Goal: Information Seeking & Learning: Learn about a topic

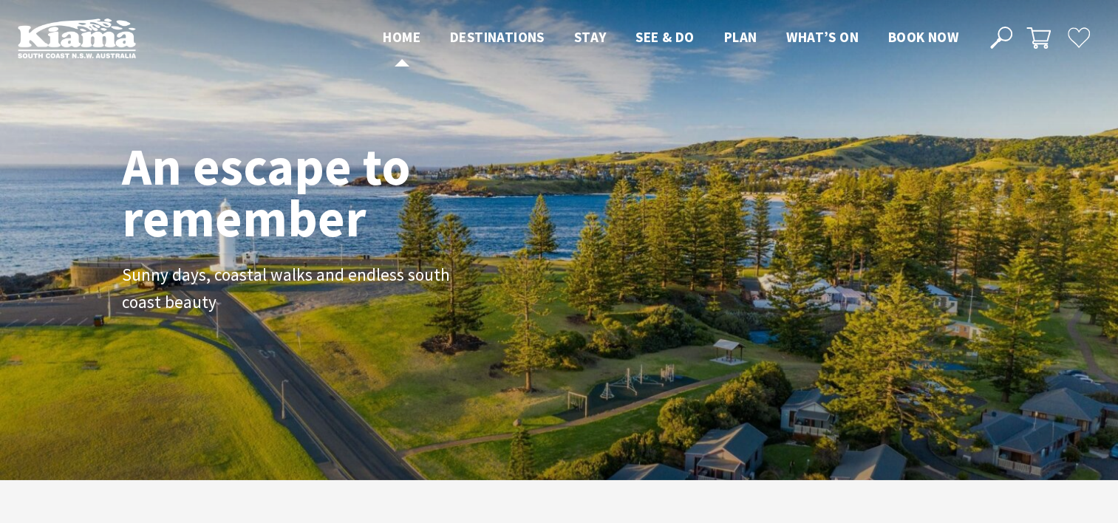
click at [390, 38] on span "Home" at bounding box center [402, 37] width 38 height 18
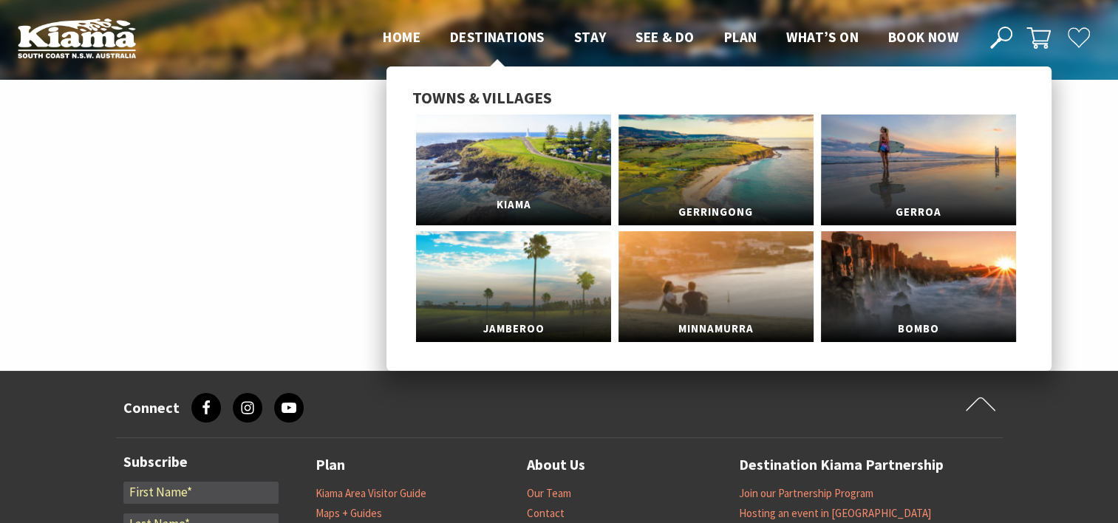
click at [503, 169] on link "Kiama" at bounding box center [513, 170] width 195 height 111
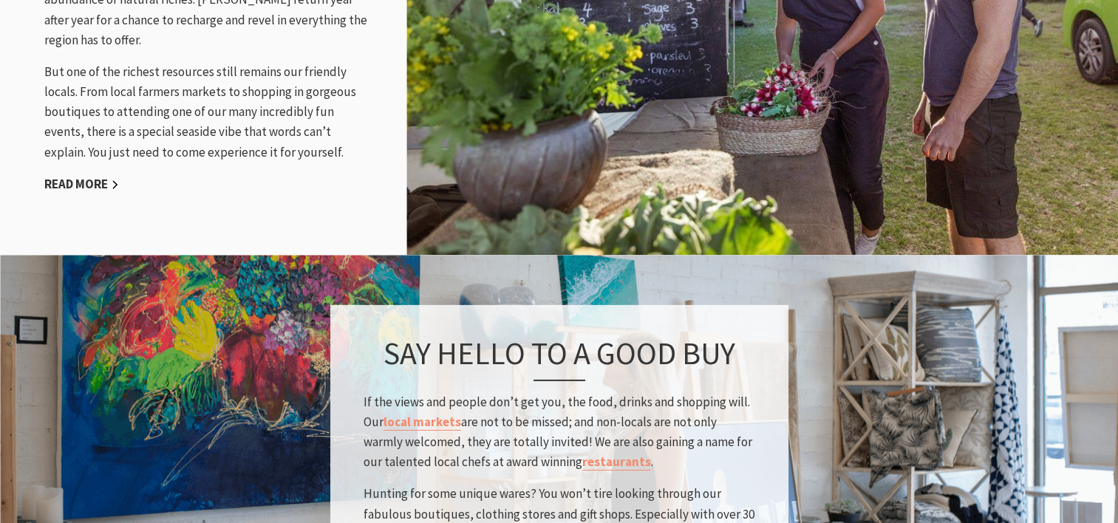
scroll to position [2069, 0]
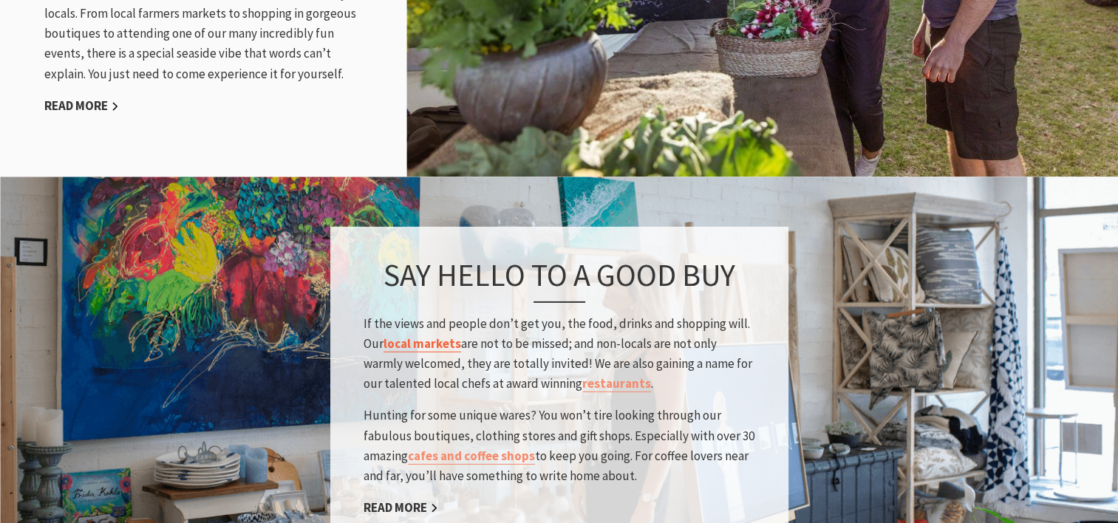
click at [421, 335] on link "local markets" at bounding box center [423, 343] width 78 height 17
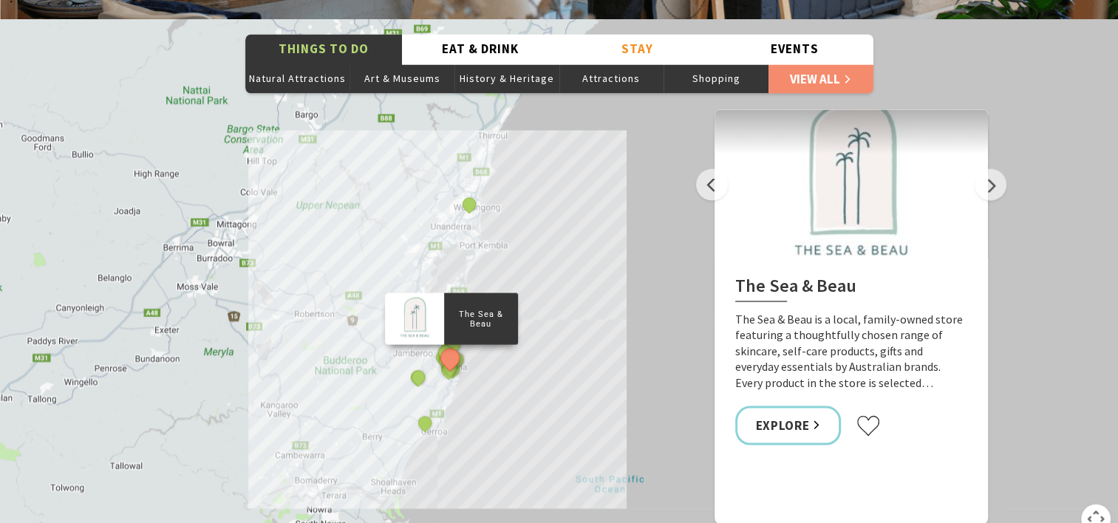
scroll to position [2661, 0]
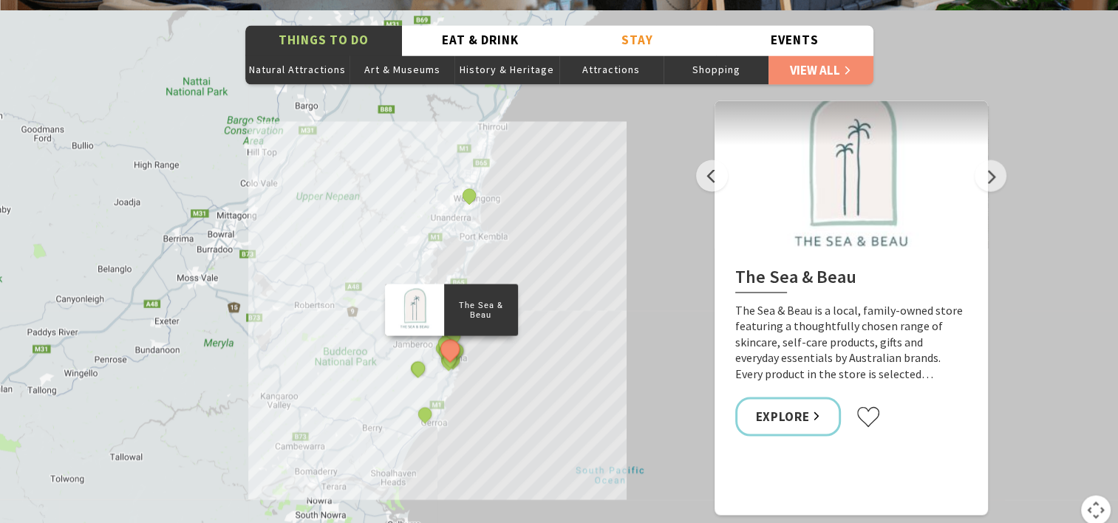
click at [498, 352] on div "The Sea & Beau Hoddles Track, Kiama Kiama Ceramic Art Studio - Teaching and Mak…" at bounding box center [559, 276] width 1118 height 532
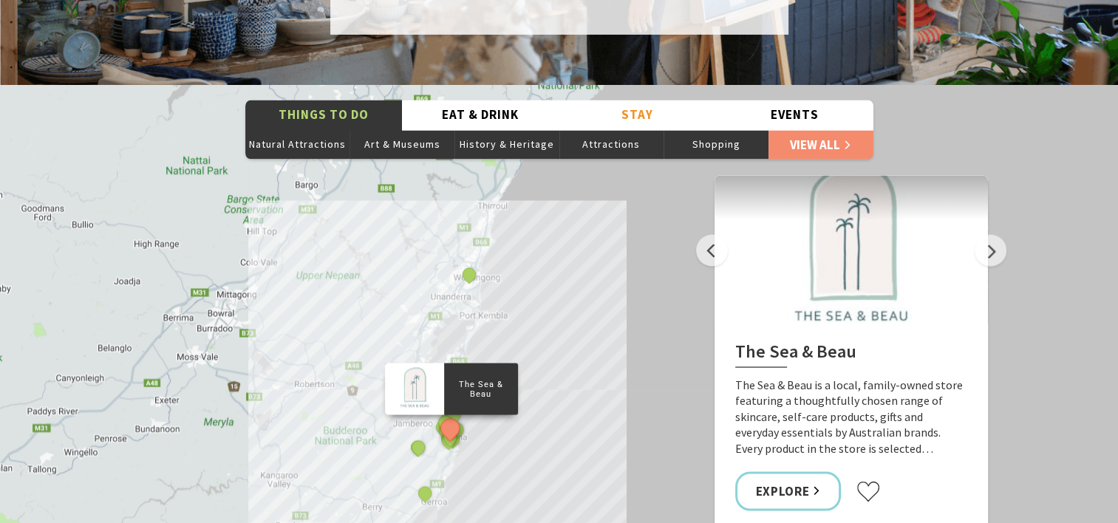
scroll to position [2587, 0]
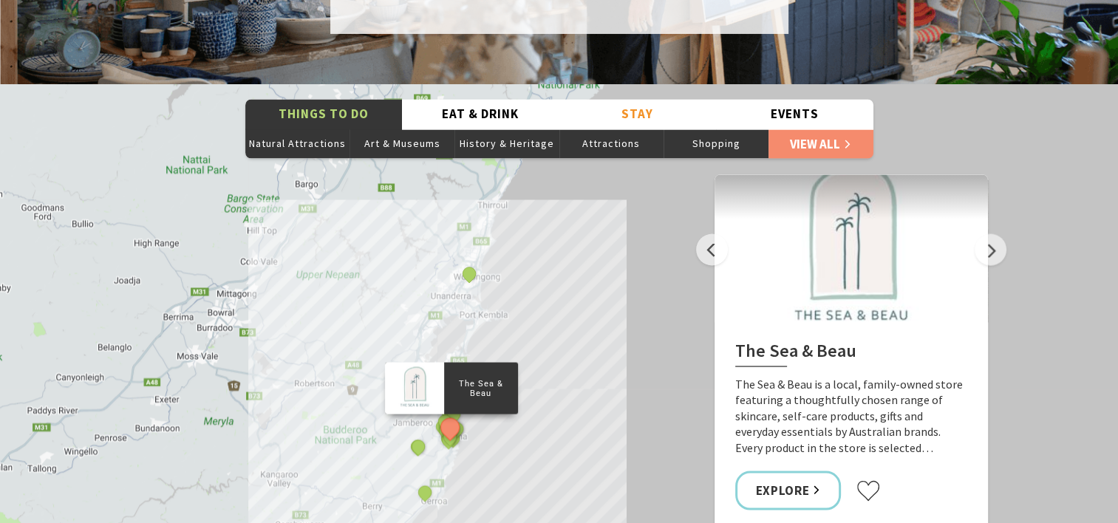
click at [462, 304] on div "The Sea & Beau Hoddles Track, Kiama Kiama Ceramic Art Studio - Teaching and Mak…" at bounding box center [559, 350] width 1118 height 532
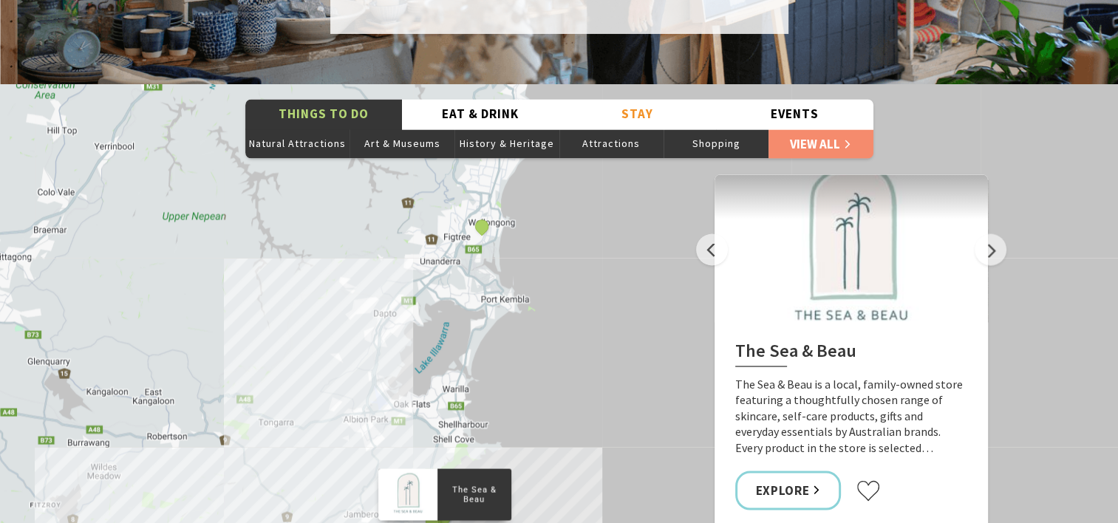
click at [462, 304] on div "The Sea & Beau Hoddles Track, Kiama Kiama Ceramic Art Studio - Teaching and Mak…" at bounding box center [559, 350] width 1118 height 532
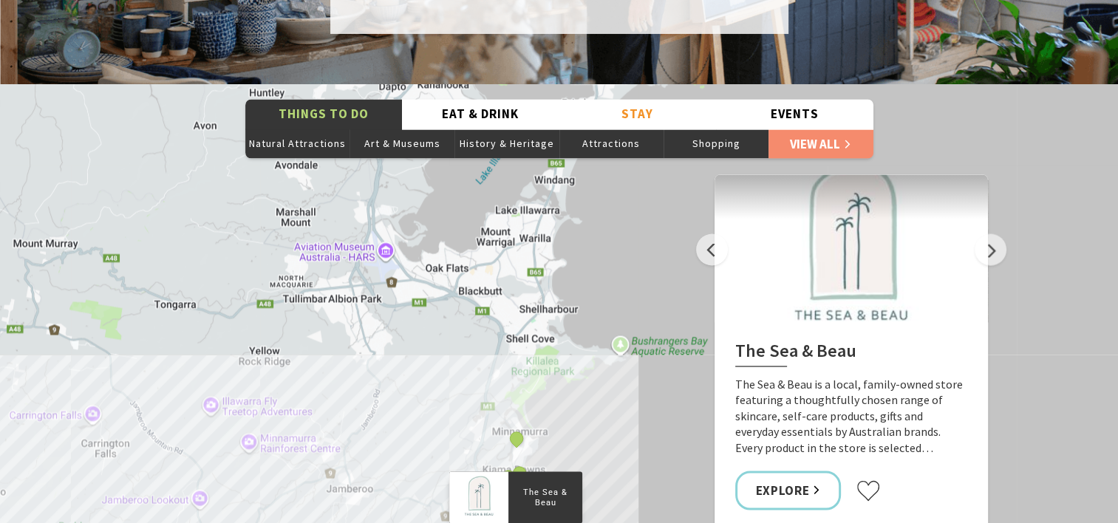
drag, startPoint x: 525, startPoint y: 232, endPoint x: 611, endPoint y: 23, distance: 226.3
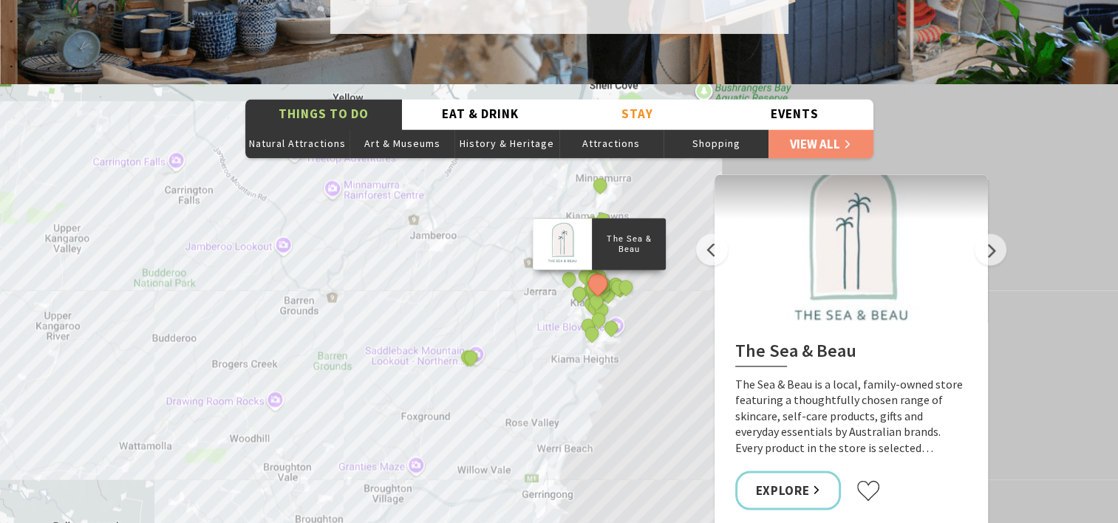
drag, startPoint x: 506, startPoint y: 303, endPoint x: 591, endPoint y: 49, distance: 268.1
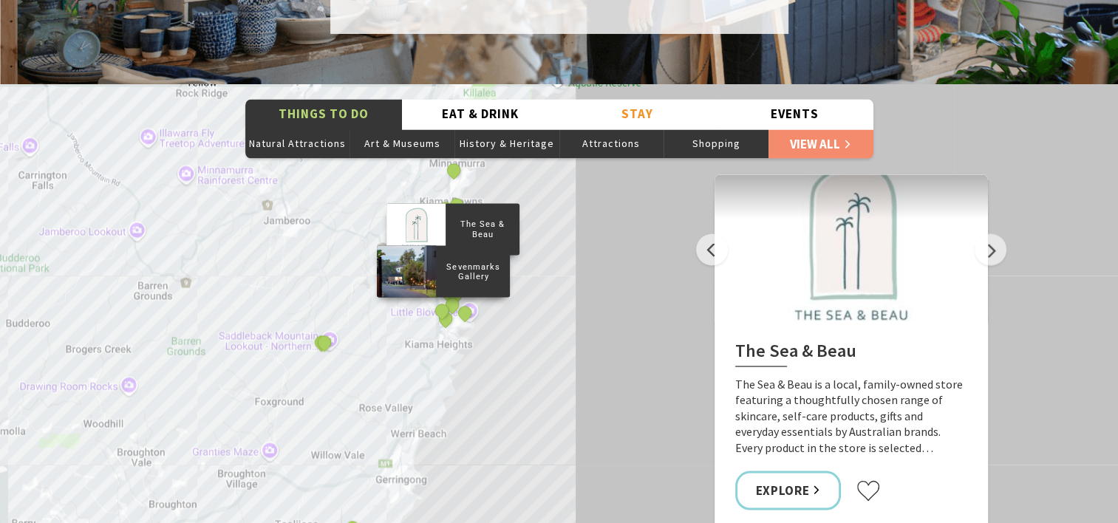
drag, startPoint x: 576, startPoint y: 299, endPoint x: 423, endPoint y: 278, distance: 154.4
click at [418, 282] on div "The Sea & Beau Hoddles Track, Kiama Kiama Ceramic Art Studio - Teaching and Mak…" at bounding box center [559, 350] width 1118 height 532
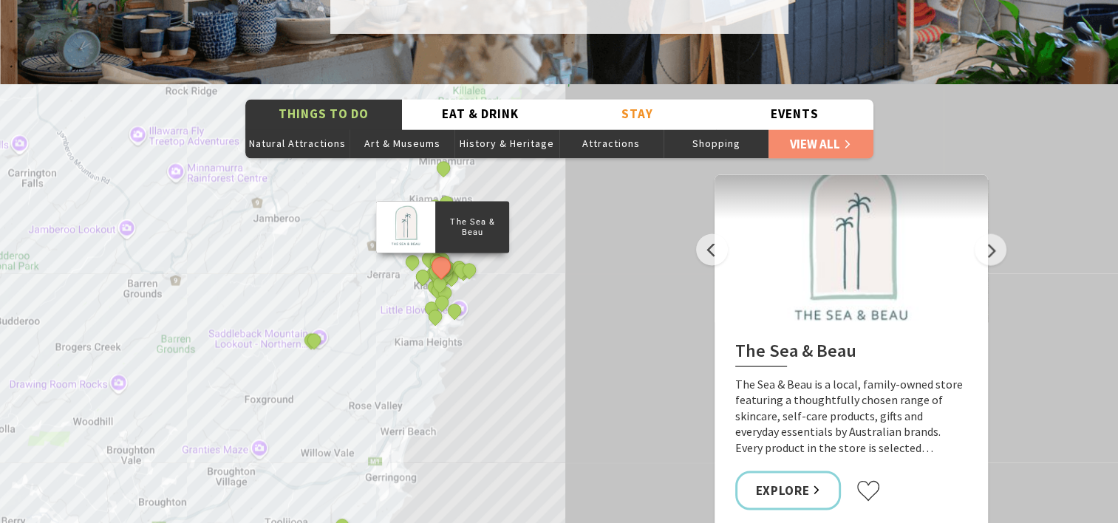
click at [532, 265] on div "The Sea & Beau Hoddles Track, Kiama Kiama Ceramic Art Studio - Teaching and Mak…" at bounding box center [559, 350] width 1118 height 532
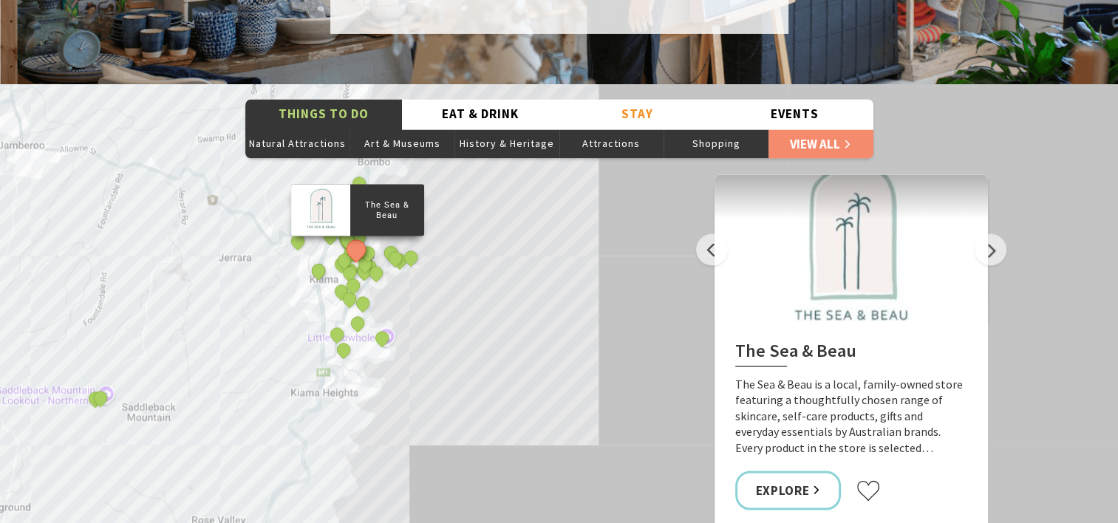
click at [494, 253] on div "The Sea & Beau Hoddles Track, Kiama Kiama Ceramic Art Studio - Teaching and Mak…" at bounding box center [559, 350] width 1118 height 532
click at [445, 254] on div "The Sea & Beau Hoddles Track, Kiama Kiama Ceramic Art Studio - Teaching and Mak…" at bounding box center [559, 350] width 1118 height 532
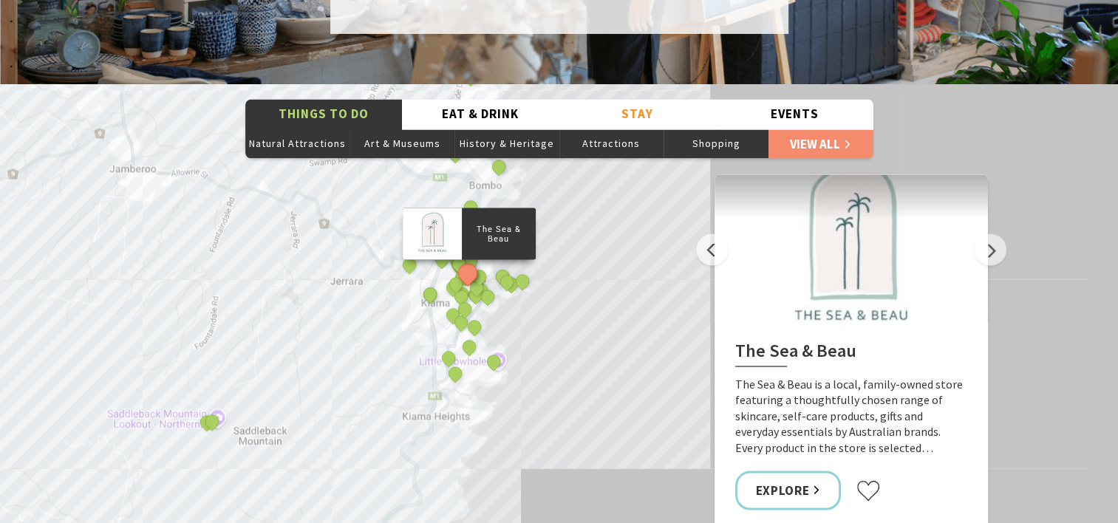
drag, startPoint x: 446, startPoint y: 248, endPoint x: 557, endPoint y: 271, distance: 113.4
click at [557, 272] on div "The Sea & Beau Hoddles Track, Kiama Kiama Ceramic Art Studio - Teaching and Mak…" at bounding box center [559, 350] width 1118 height 532
click at [995, 234] on button "Next" at bounding box center [991, 250] width 32 height 32
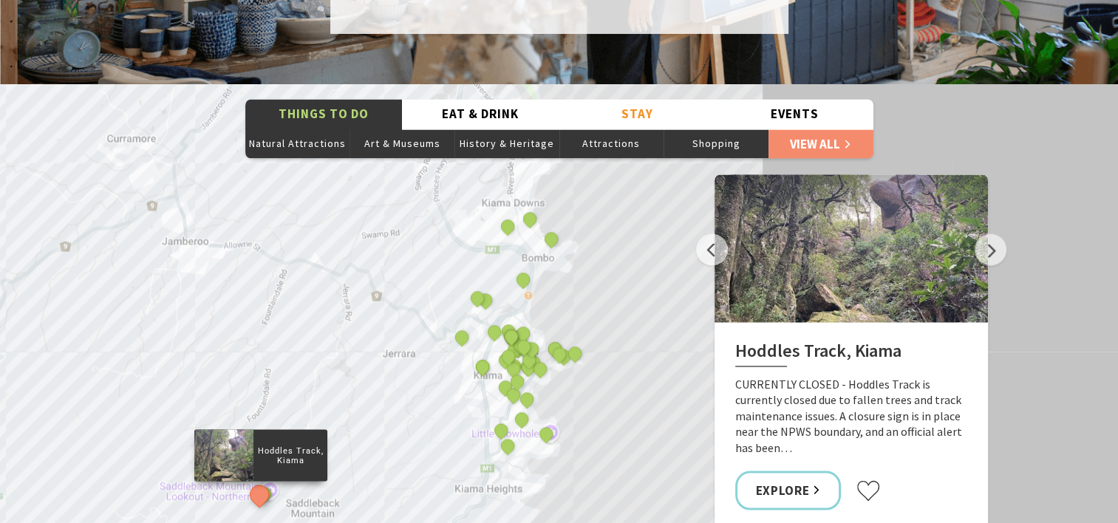
drag, startPoint x: 542, startPoint y: 290, endPoint x: 595, endPoint y: 361, distance: 88.8
click at [595, 361] on div "The Sea & Beau Hoddles Track, Kiama Kiama Ceramic Art Studio - Teaching and Mak…" at bounding box center [559, 350] width 1118 height 532
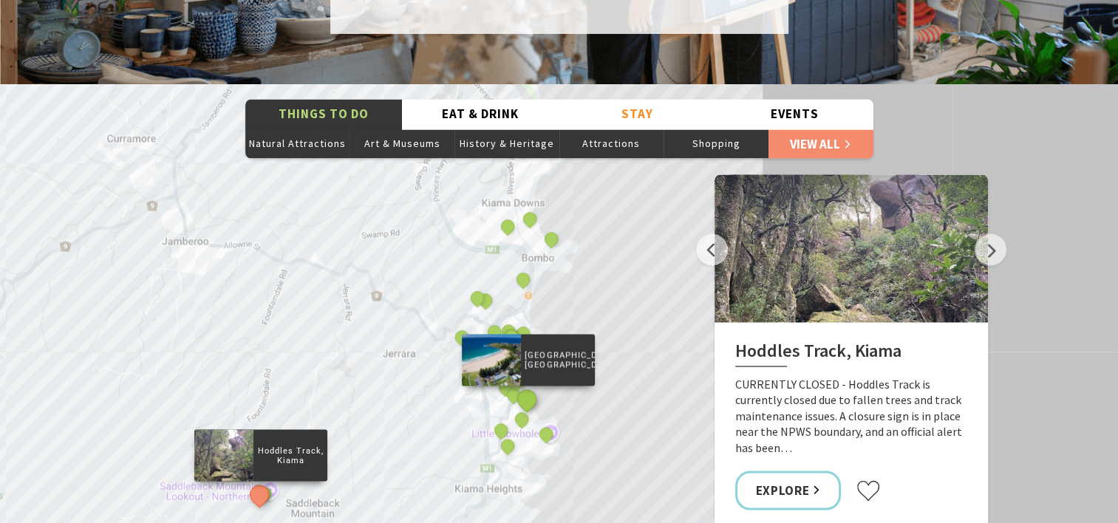
click at [526, 385] on button "See detail about Kendalls Beach, Kiama" at bounding box center [527, 398] width 27 height 27
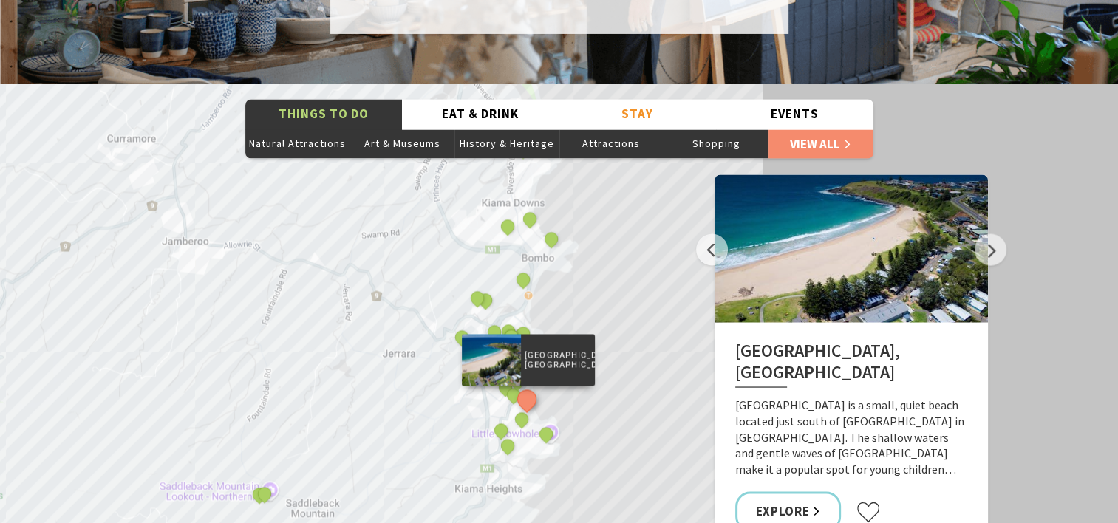
click at [526, 385] on button "See detail about Kendalls Beach, Kiama" at bounding box center [527, 398] width 27 height 27
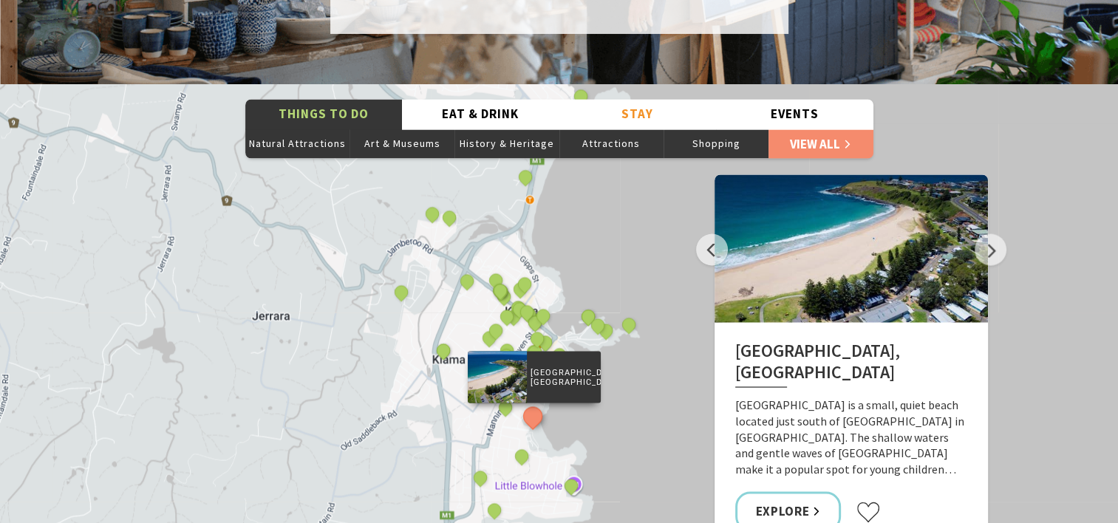
click at [696, 310] on div "The Sea & Beau Hoddles Track, Kiama Kiama Ceramic Art Studio - Teaching and Mak…" at bounding box center [559, 350] width 1118 height 532
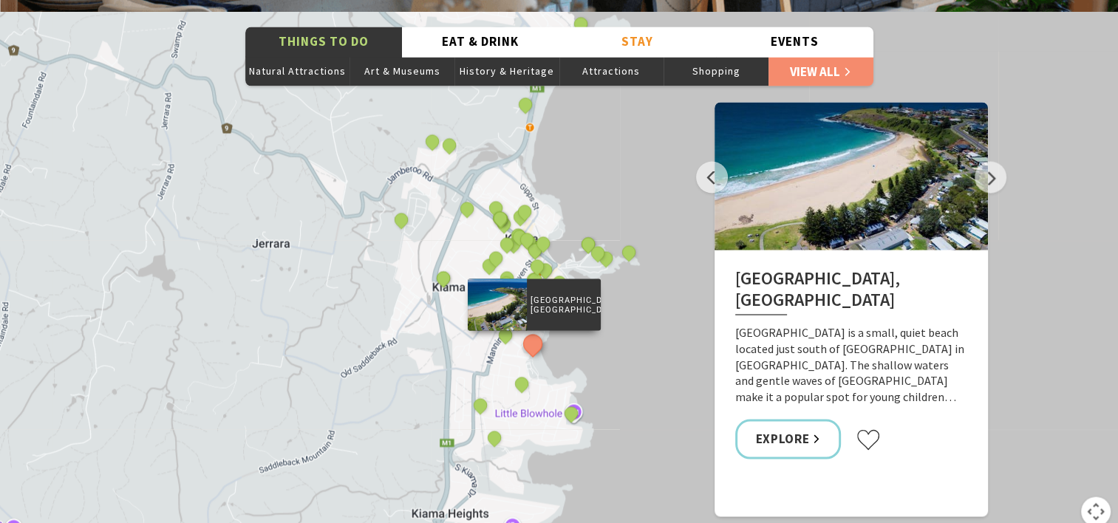
scroll to position [2661, 0]
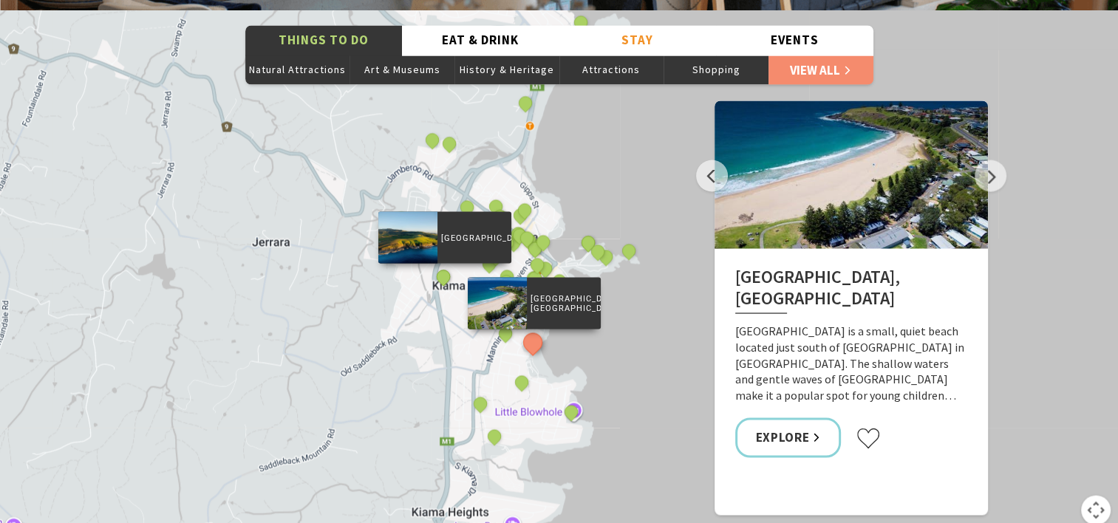
click at [443, 267] on div "Kiama Coast Walk" at bounding box center [445, 278] width 22 height 22
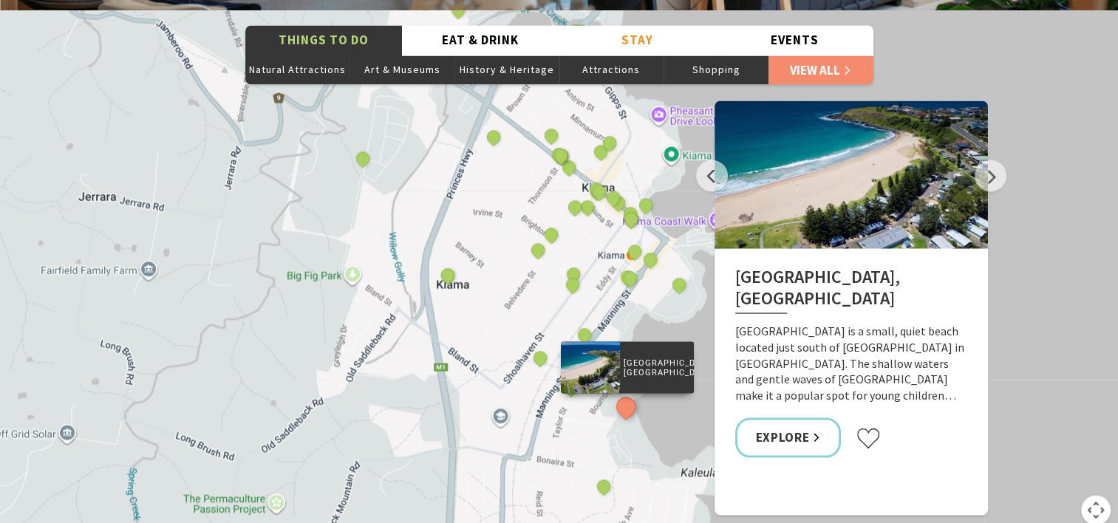
click at [512, 258] on div "The Sea & Beau Hoddles Track, Kiama Kiama Ceramic Art Studio - Teaching and Mak…" at bounding box center [559, 276] width 1118 height 532
click at [511, 258] on div "The Sea & Beau Hoddles Track, Kiama Kiama Ceramic Art Studio - Teaching and Mak…" at bounding box center [559, 276] width 1118 height 532
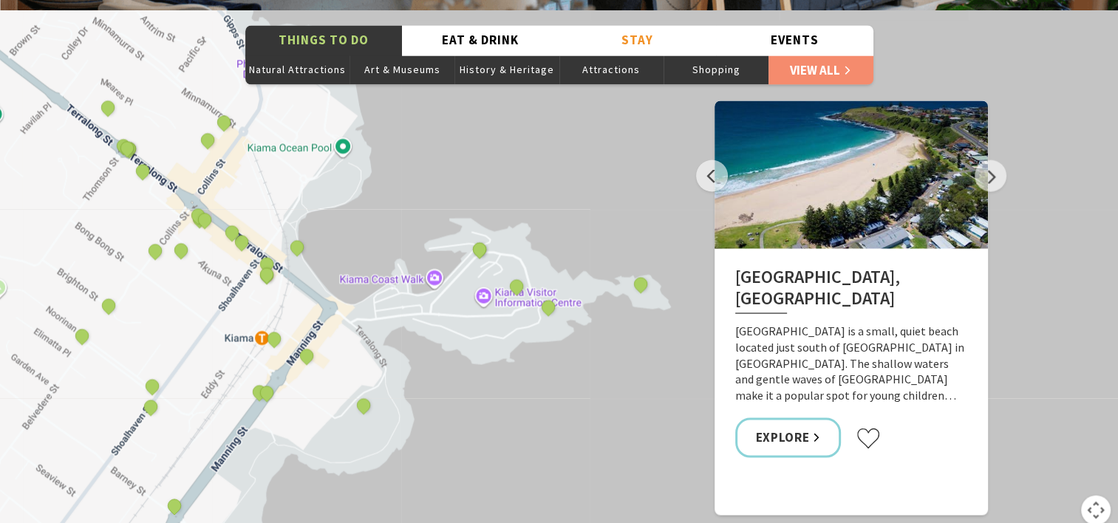
drag, startPoint x: 597, startPoint y: 242, endPoint x: 150, endPoint y: 322, distance: 454.3
click at [146, 329] on div "The Sea & Beau Hoddles Track, Kiama Kiama Ceramic Art Studio - Teaching and Mak…" at bounding box center [559, 276] width 1118 height 532
click at [515, 287] on div "The Sea & Beau Hoddles Track, Kiama Kiama Ceramic Art Studio - Teaching and Mak…" at bounding box center [559, 276] width 1118 height 532
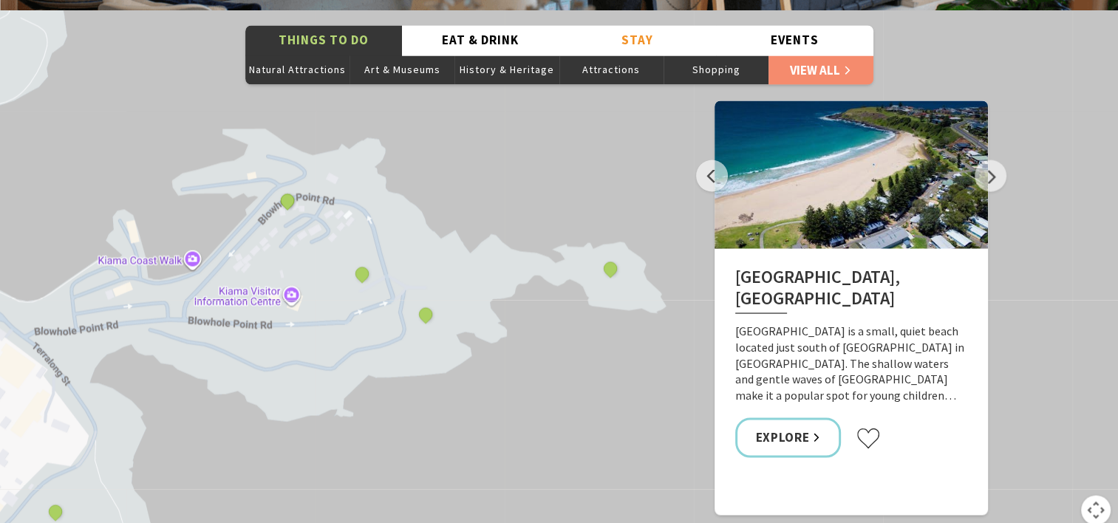
drag, startPoint x: 583, startPoint y: 233, endPoint x: 418, endPoint y: 236, distance: 164.8
click at [418, 236] on div "The Sea & Beau Hoddles Track, Kiama Kiama Ceramic Art Studio - Teaching and Mak…" at bounding box center [559, 276] width 1118 height 532
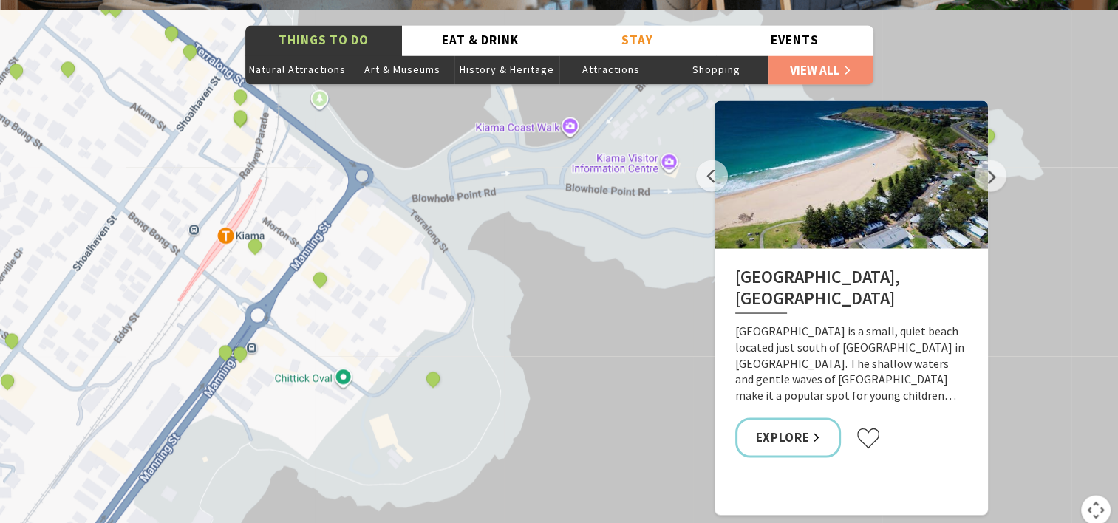
drag, startPoint x: 322, startPoint y: 284, endPoint x: 730, endPoint y: 151, distance: 429.1
click at [730, 151] on div "Things To Do Natural Attractions Art & Museums History & Heritage Attractions S…" at bounding box center [559, 276] width 1118 height 532
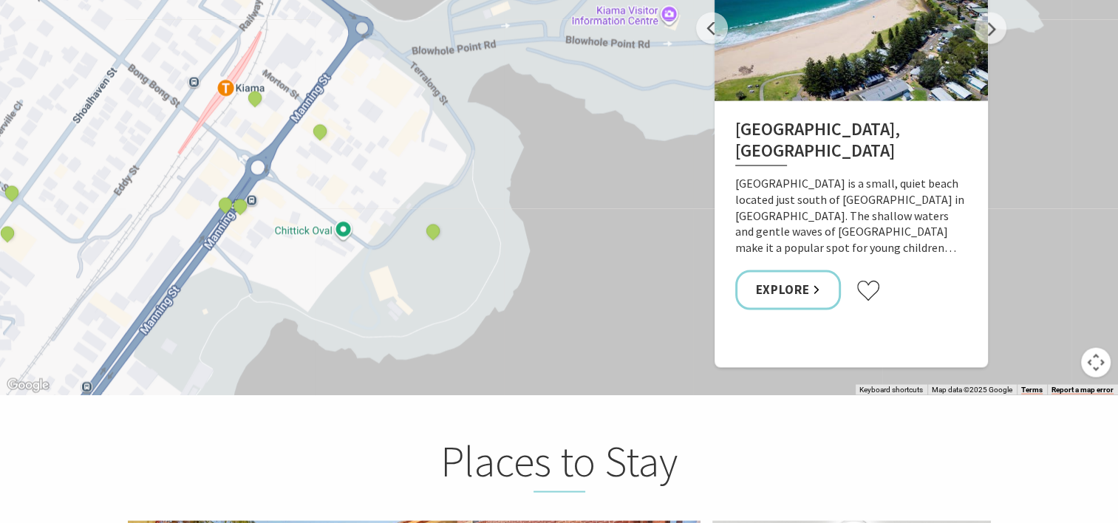
scroll to position [2808, 0]
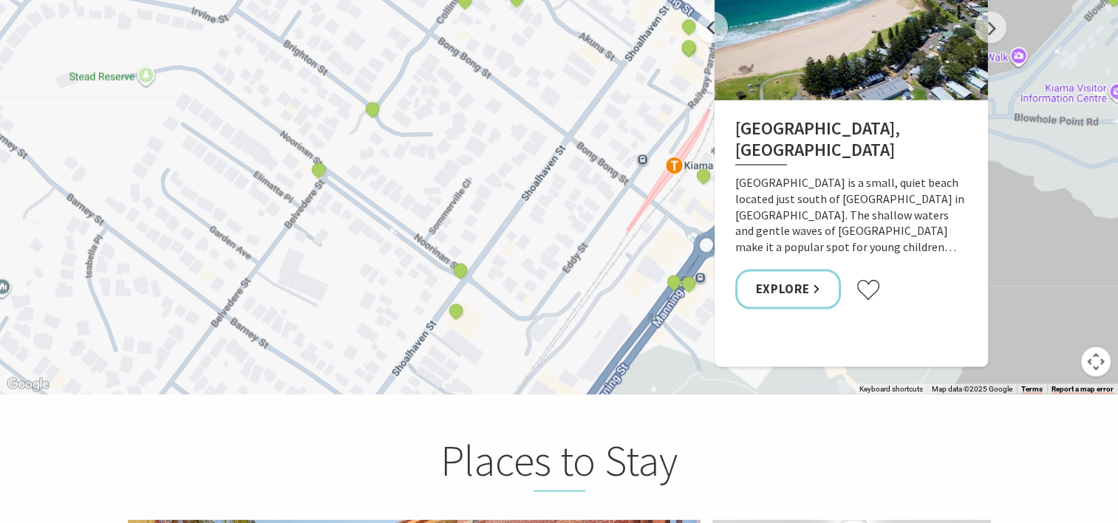
drag, startPoint x: 382, startPoint y: 221, endPoint x: 831, endPoint y: 301, distance: 455.7
click at [831, 301] on div "Things To Do Natural Attractions Art & Museums History & Heritage Attractions S…" at bounding box center [559, 129] width 1118 height 532
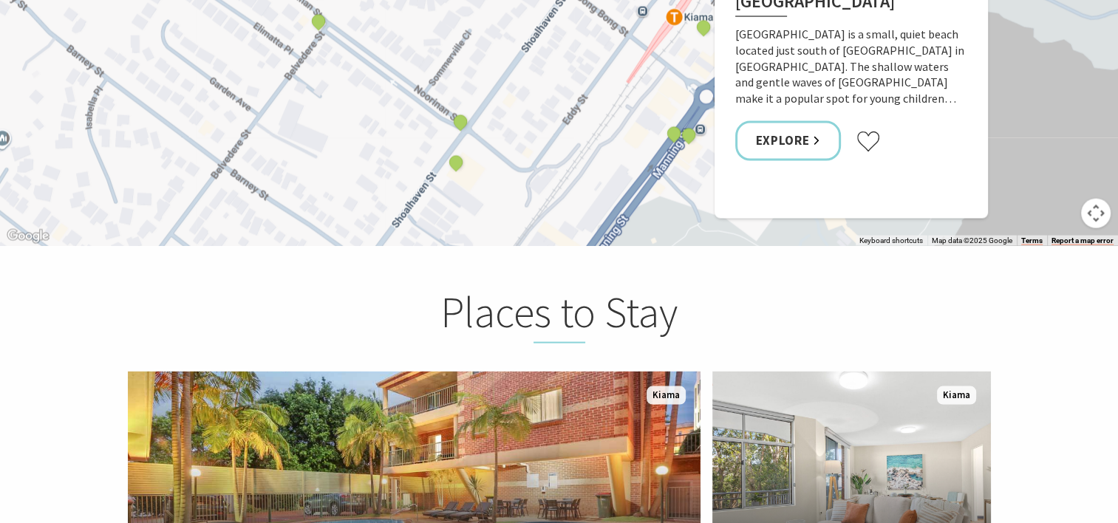
scroll to position [3030, 0]
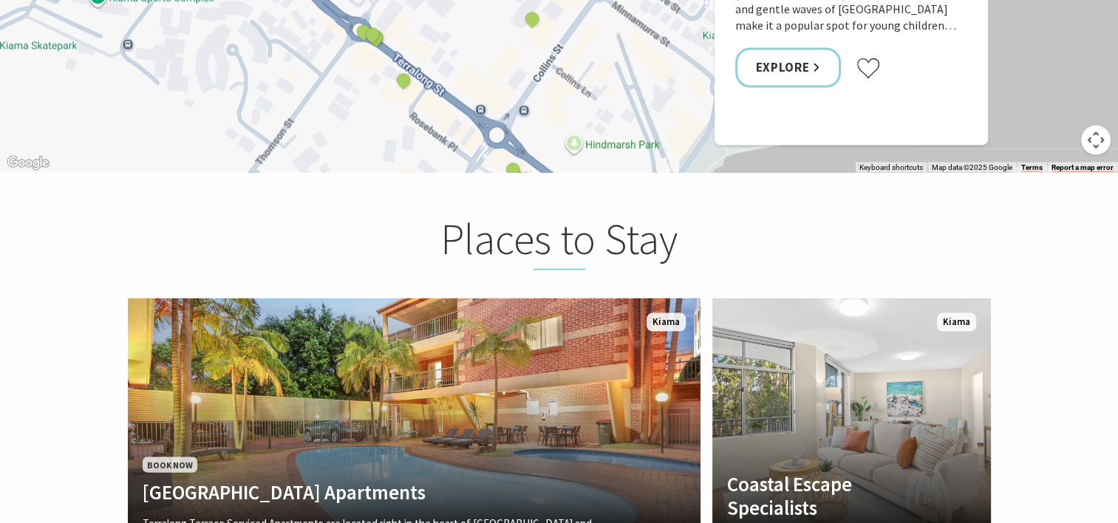
drag, startPoint x: 476, startPoint y: 124, endPoint x: 408, endPoint y: 553, distance: 434.0
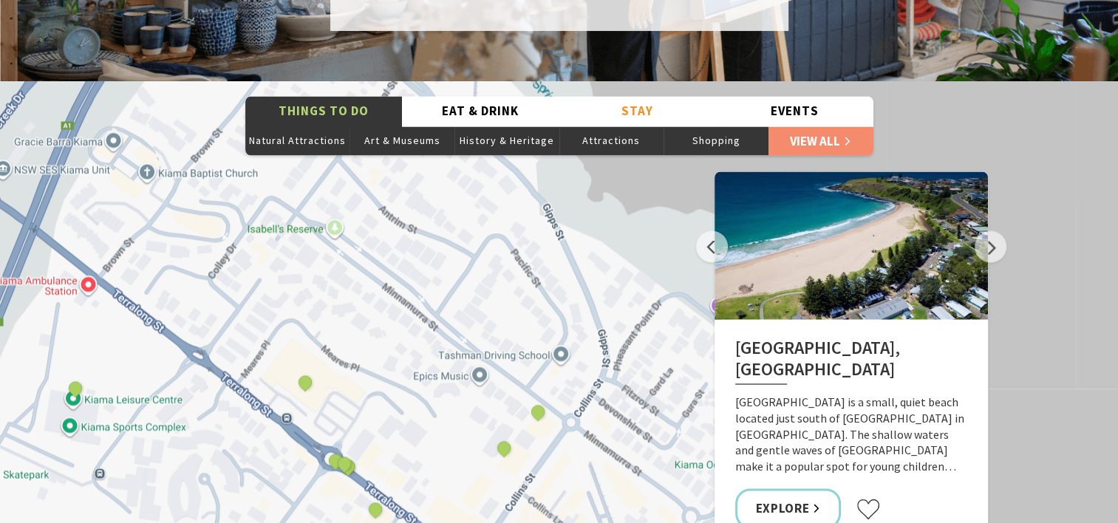
scroll to position [2587, 0]
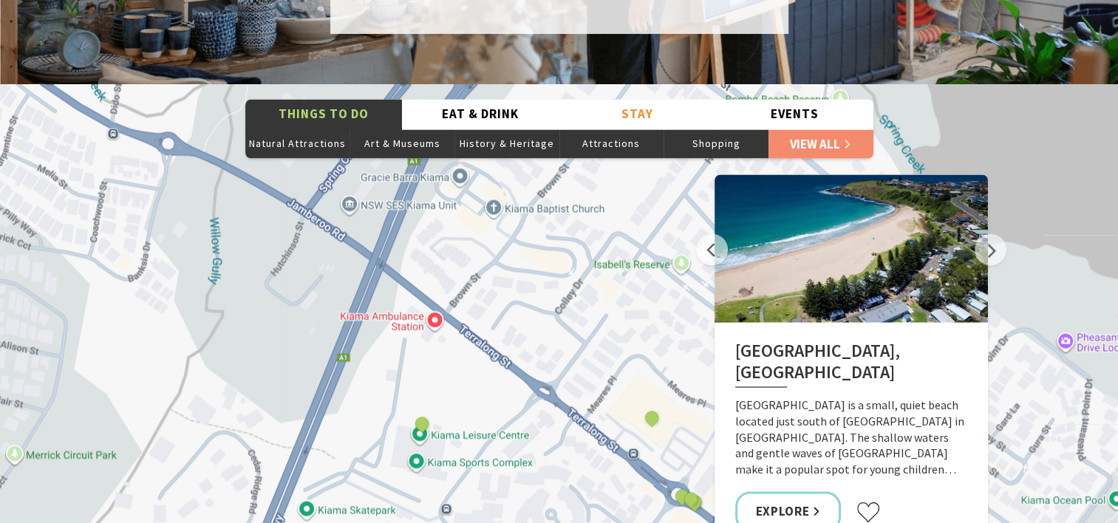
drag, startPoint x: 503, startPoint y: 328, endPoint x: 822, endPoint y: 355, distance: 319.6
click at [822, 355] on div "Things To Do Natural Attractions Art & Museums History & Heritage Attractions S…" at bounding box center [559, 350] width 1118 height 532
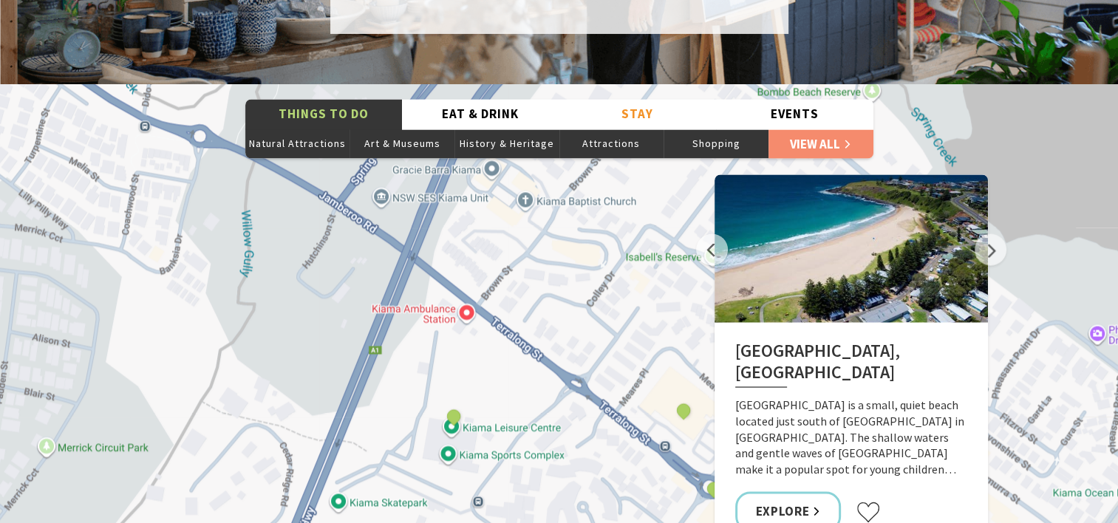
drag, startPoint x: 656, startPoint y: 316, endPoint x: 681, endPoint y: 307, distance: 26.4
click at [681, 307] on div "The Sea & Beau Hoddles Track, Kiama Kiama Ceramic Art Studio - Teaching and Mak…" at bounding box center [559, 350] width 1118 height 532
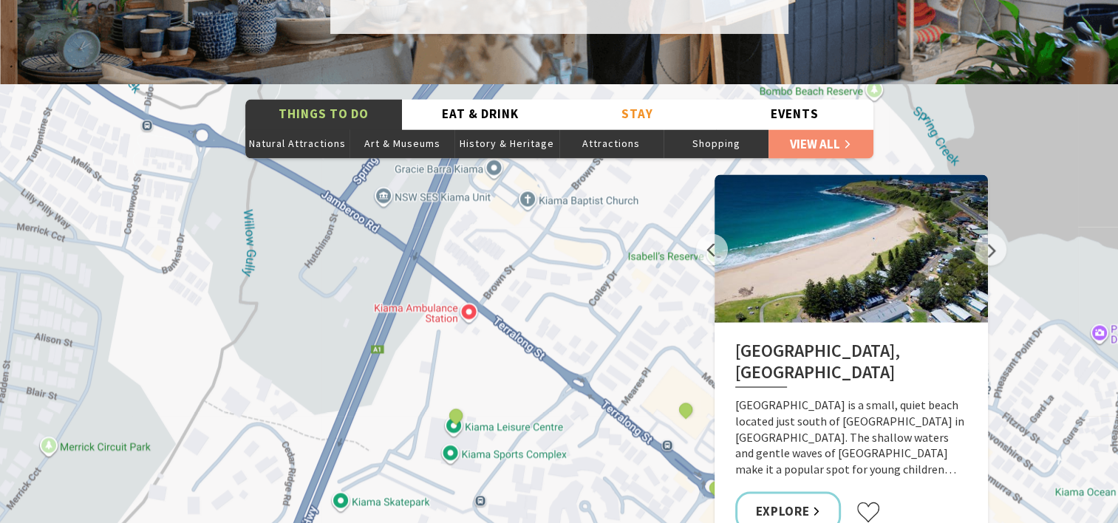
click at [538, 307] on div "The Sea & Beau Hoddles Track, Kiama Kiama Ceramic Art Studio - Teaching and Mak…" at bounding box center [559, 350] width 1118 height 532
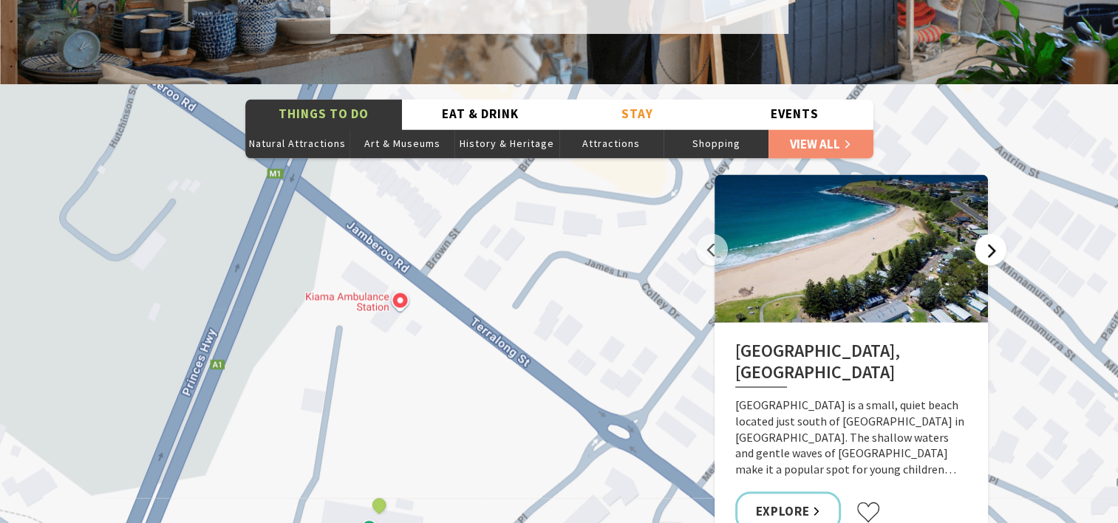
click at [988, 234] on button "Next" at bounding box center [991, 250] width 32 height 32
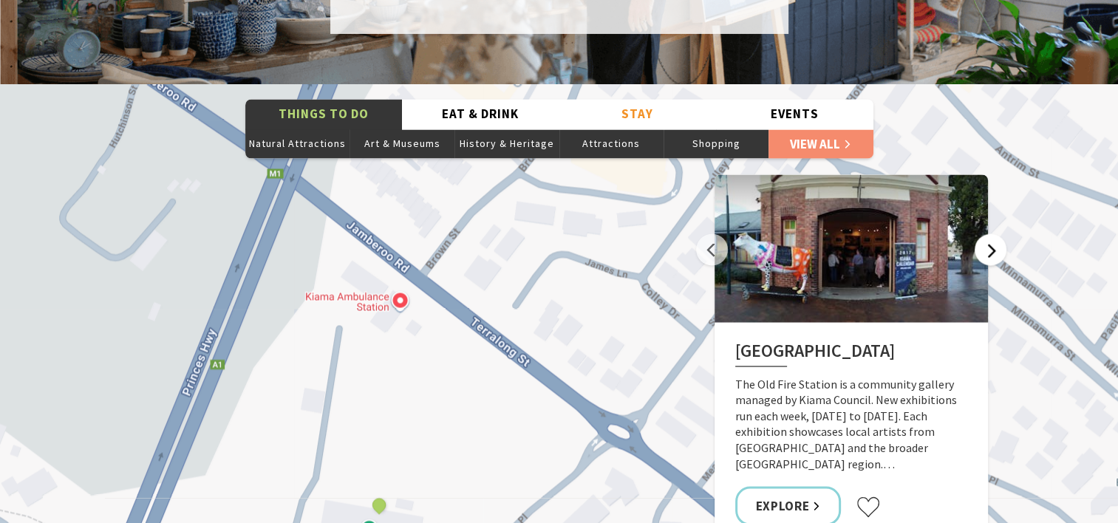
click at [988, 234] on button "Next" at bounding box center [991, 250] width 32 height 32
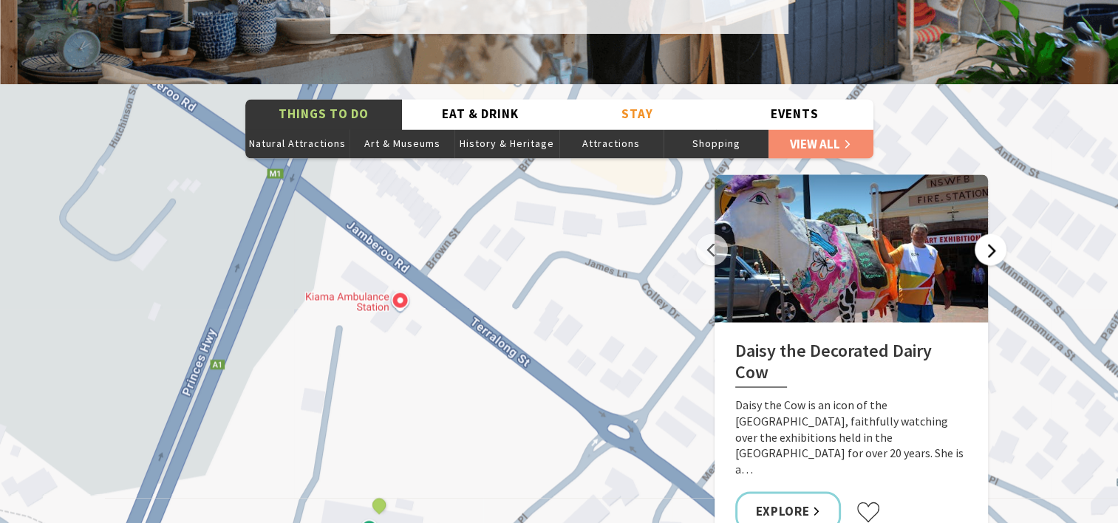
click at [988, 234] on button "Next" at bounding box center [991, 250] width 32 height 32
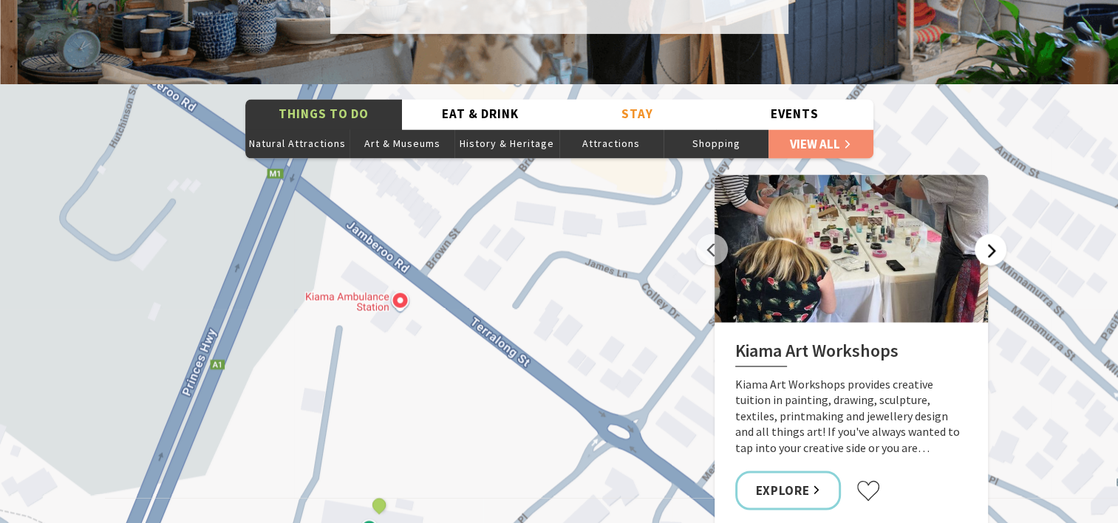
click at [988, 234] on button "Next" at bounding box center [991, 250] width 32 height 32
click at [922, 137] on div "The Sea & Beau Hoddles Track, Kiama Kiama Ceramic Art Studio - Teaching and Mak…" at bounding box center [559, 350] width 1118 height 532
click at [421, 129] on button "Art & Museums" at bounding box center [402, 144] width 105 height 30
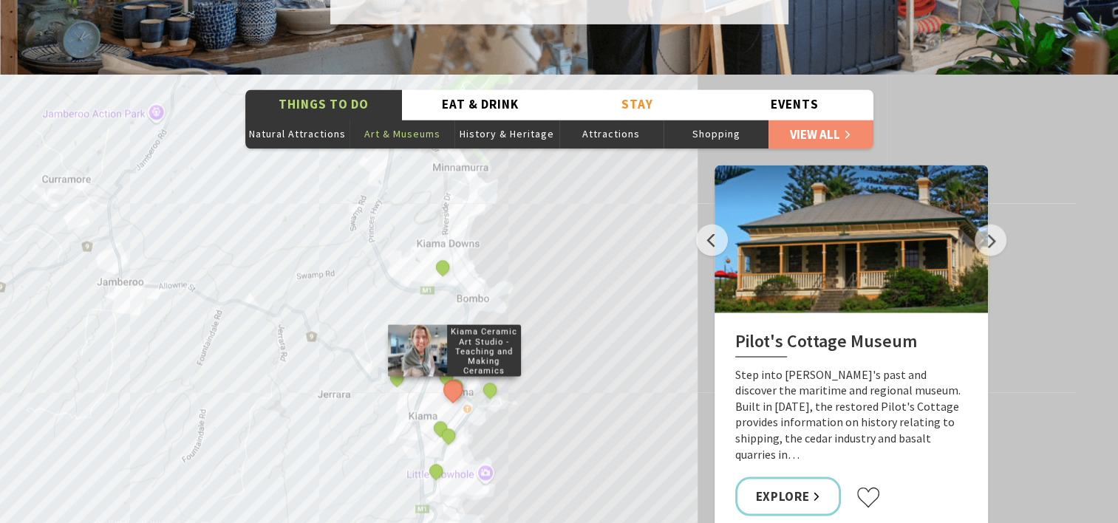
scroll to position [2735, 0]
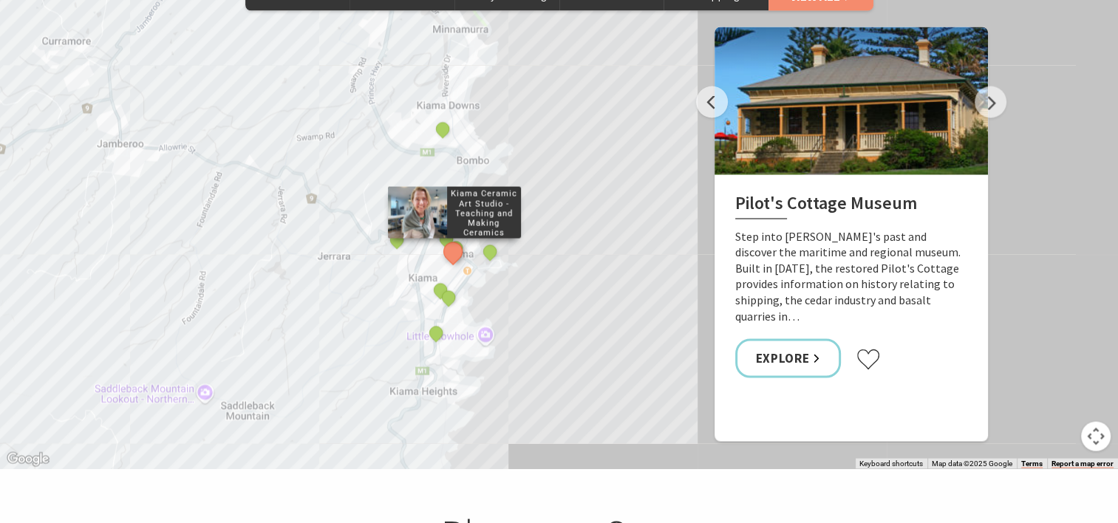
click at [451, 238] on button "See detail about Kiama Ceramic Art Studio - Teaching and Making Ceramics" at bounding box center [452, 251] width 27 height 27
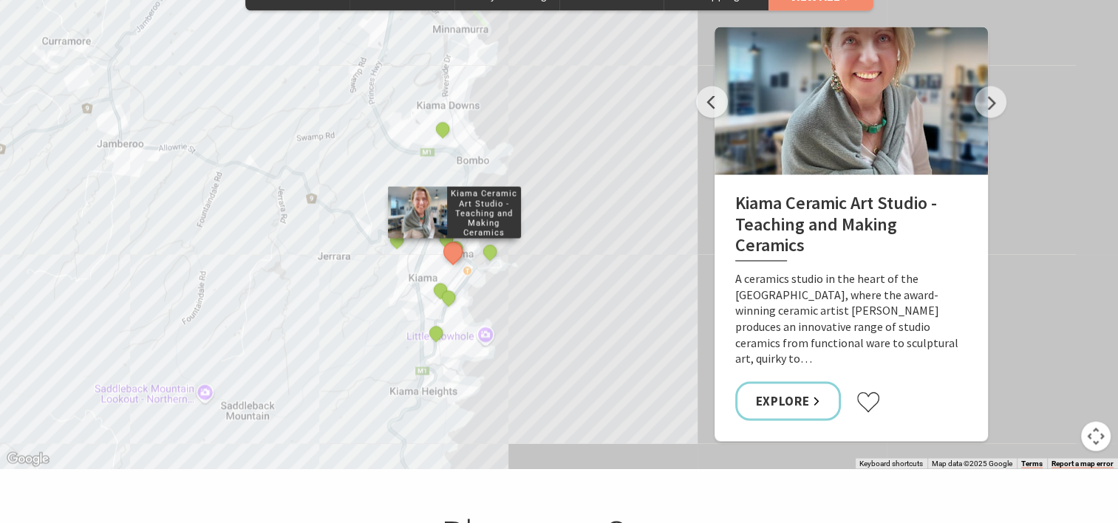
click at [451, 238] on button "See detail about Kiama Ceramic Art Studio - Teaching and Making Ceramics" at bounding box center [452, 251] width 27 height 27
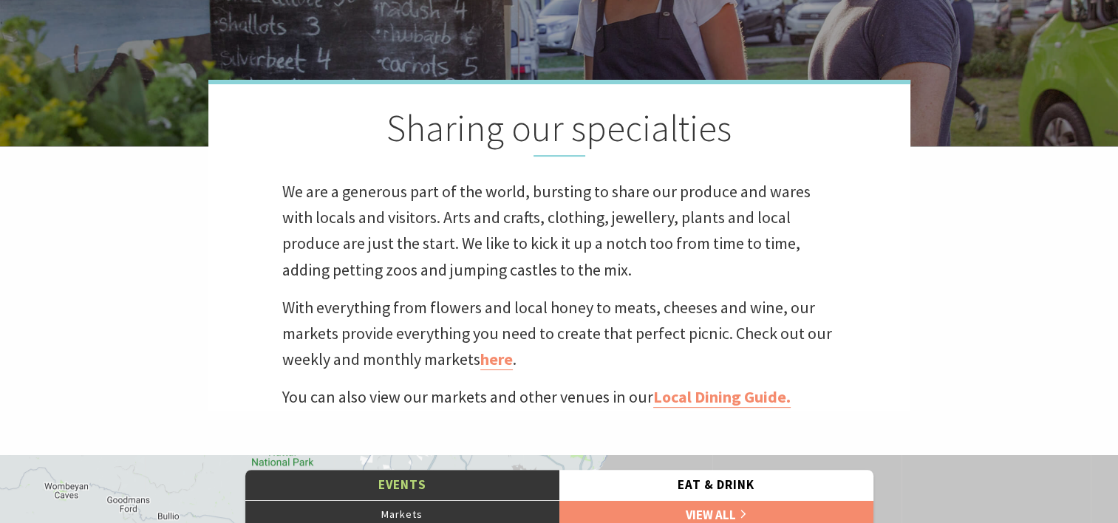
scroll to position [370, 0]
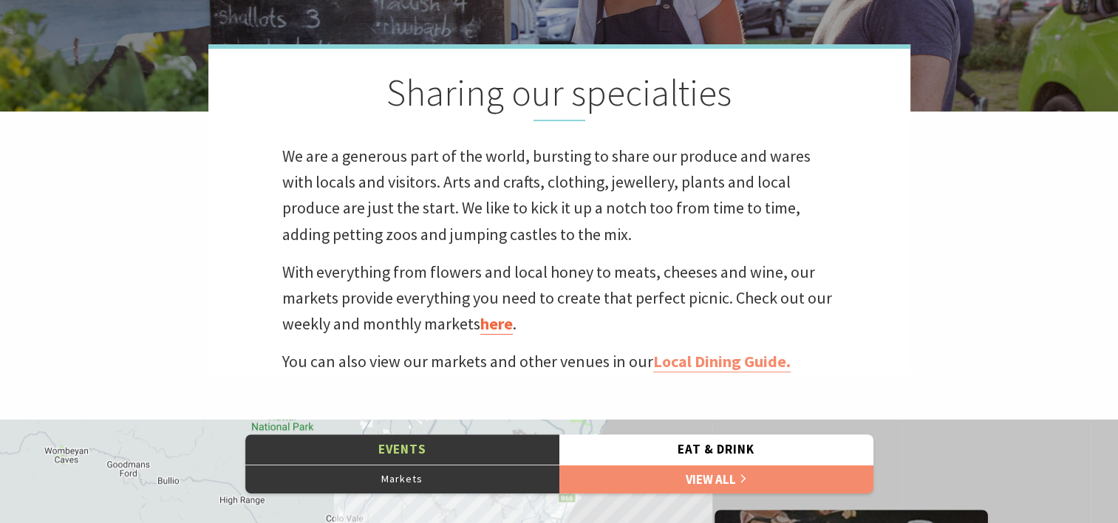
click at [500, 322] on link "here" at bounding box center [496, 323] width 33 height 21
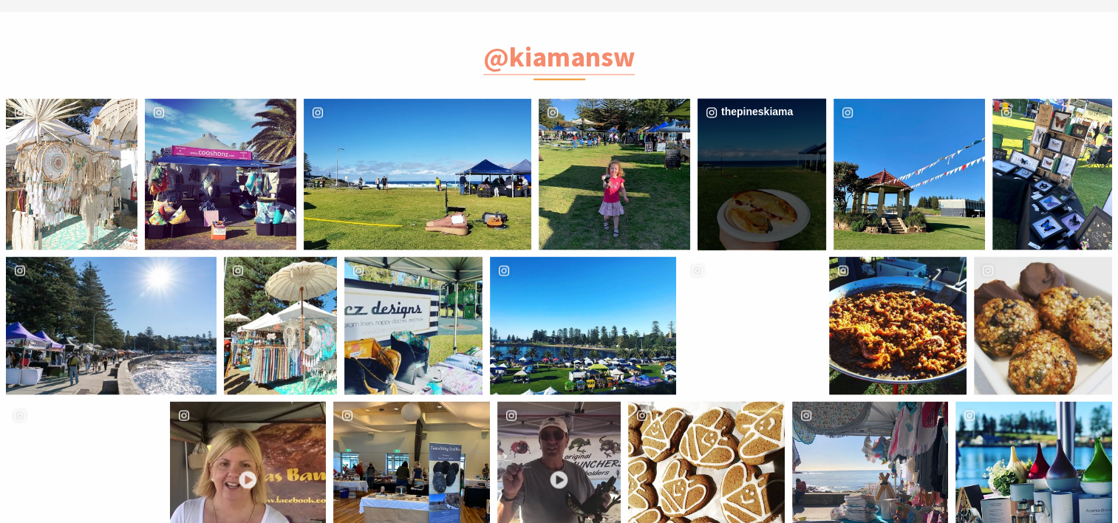
scroll to position [2661, 0]
